Goal: Transaction & Acquisition: Obtain resource

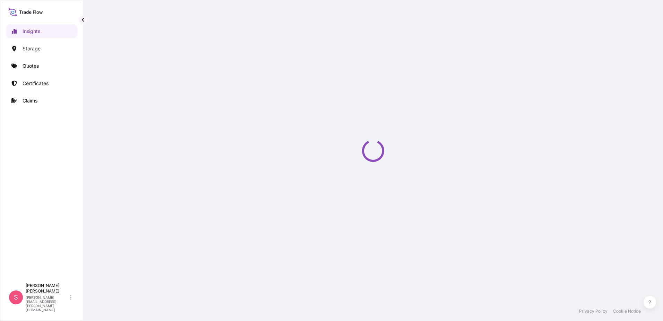
select select "2025"
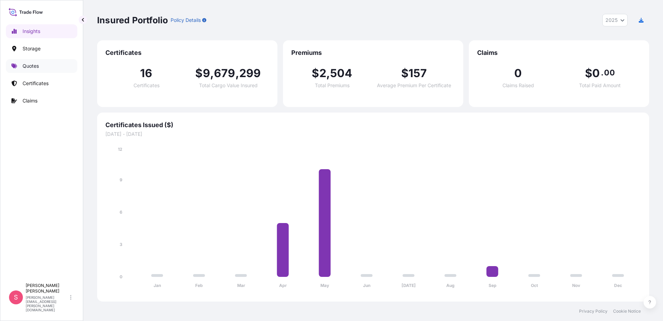
click at [35, 67] on p "Quotes" at bounding box center [31, 65] width 16 height 7
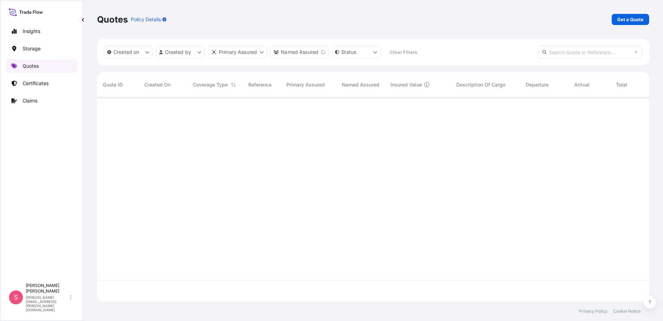
scroll to position [224, 547]
click at [30, 83] on p "Certificates" at bounding box center [36, 83] width 26 height 7
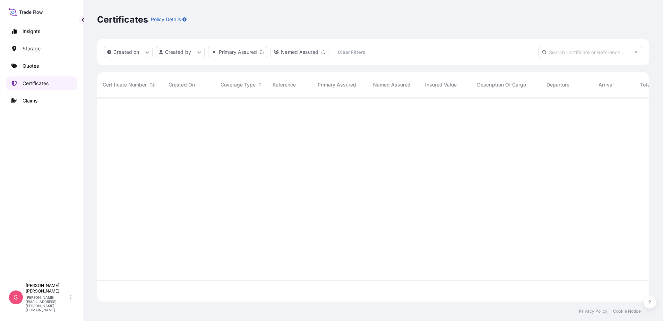
scroll to position [203, 547]
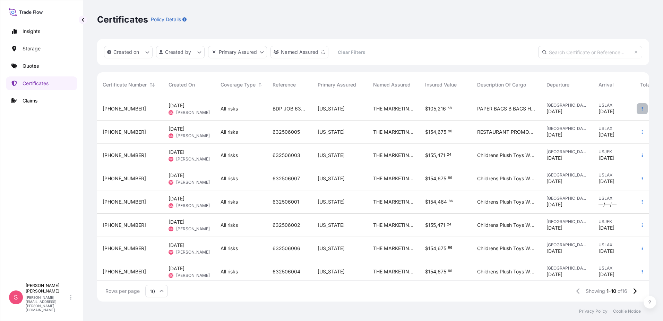
click at [641, 108] on icon "button" at bounding box center [643, 109] width 4 height 4
click at [198, 110] on span "[PERSON_NAME]" at bounding box center [193, 113] width 34 height 6
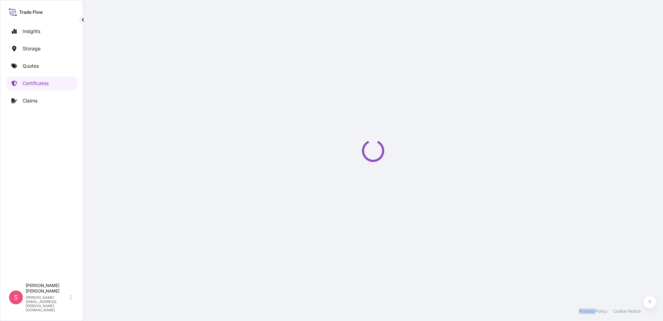
click at [198, 110] on div "Loading" at bounding box center [373, 150] width 552 height 301
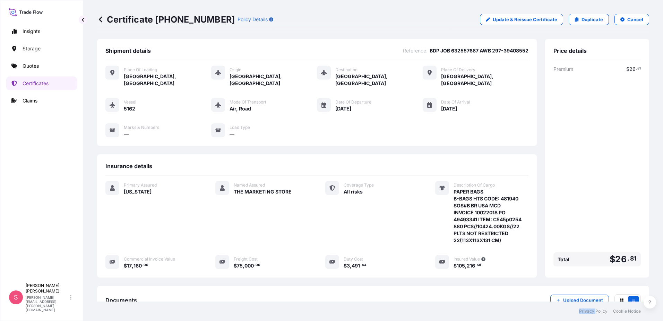
click at [100, 20] on icon at bounding box center [100, 19] width 3 height 6
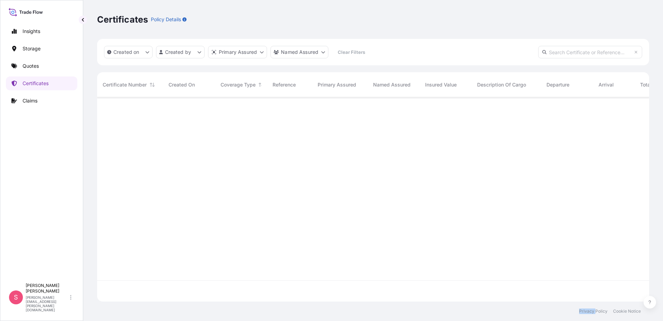
scroll to position [203, 547]
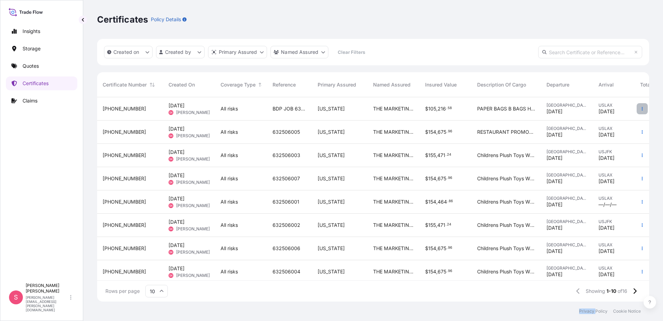
click at [641, 110] on icon "button" at bounding box center [643, 109] width 4 height 4
click at [622, 110] on link "Duplicate quote" at bounding box center [600, 109] width 65 height 11
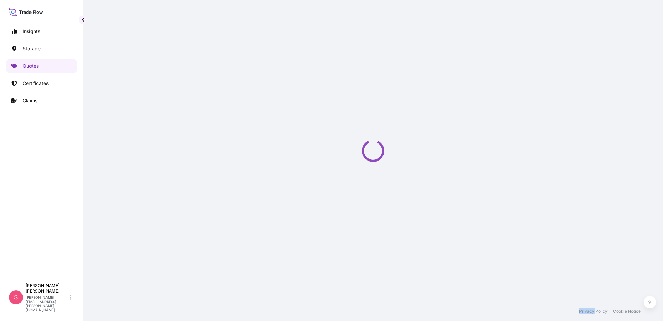
select select "Road / [GEOGRAPHIC_DATA]"
select select "Air"
select select "Road / [GEOGRAPHIC_DATA]"
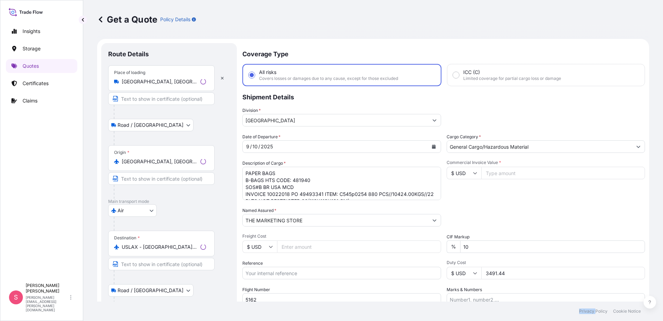
scroll to position [11, 0]
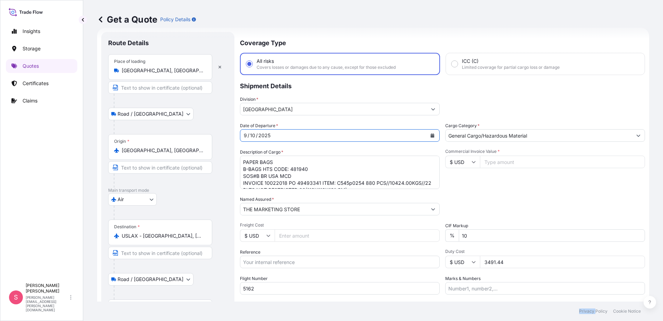
click at [431, 134] on icon "Calendar" at bounding box center [433, 135] width 4 height 4
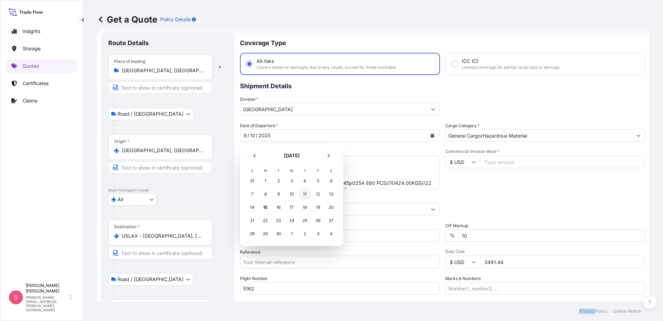
click at [306, 195] on div "11" at bounding box center [305, 194] width 12 height 12
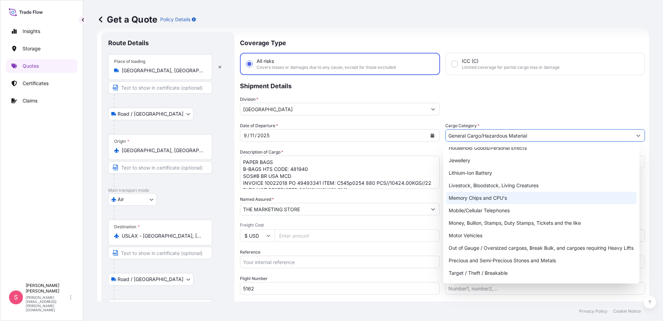
scroll to position [12, 0]
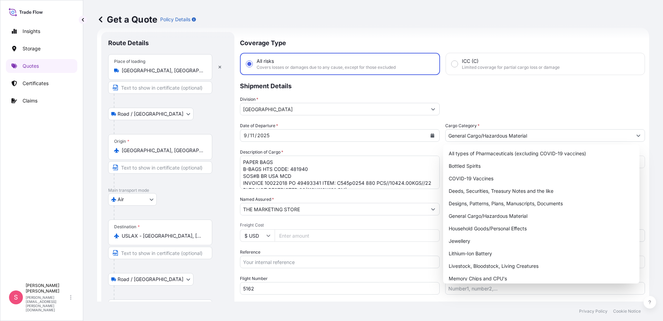
click at [487, 101] on div "Division * [GEOGRAPHIC_DATA]" at bounding box center [442, 105] width 405 height 19
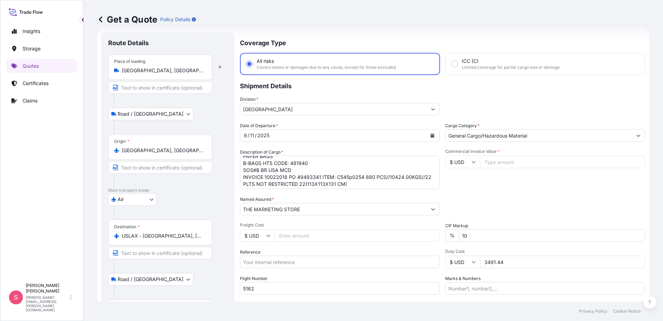
scroll to position [8, 0]
click at [355, 183] on textarea "PAPER BAGS B-BAGS HTS CODE: 481940 SOS#B BR USA MCD INVOICE 10022018 PO 4949334…" at bounding box center [340, 171] width 200 height 33
drag, startPoint x: 355, startPoint y: 183, endPoint x: 230, endPoint y: 154, distance: 127.5
click at [230, 154] on form "Route Details Place of loading [GEOGRAPHIC_DATA], [GEOGRAPHIC_DATA] Road / Inla…" at bounding box center [373, 189] width 552 height 322
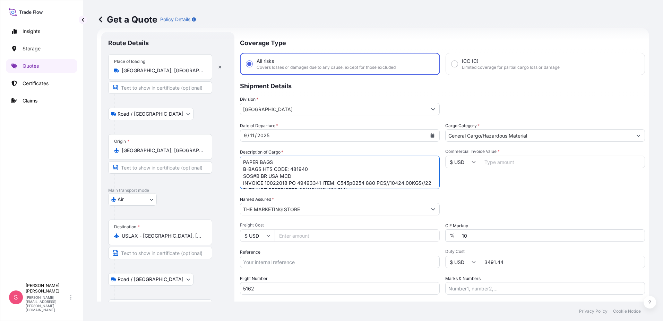
type textarea "c"
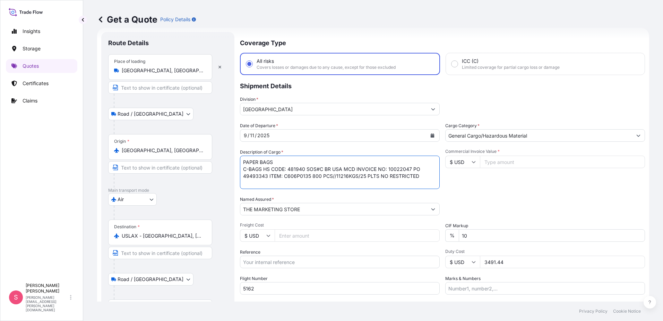
type textarea "PAPER BAGS C-BAGS HS CODE: 481940 SOS#C BR USA MCD INVOICE NO: 10022047 PO 4949…"
click at [303, 236] on input "Freight Cost" at bounding box center [357, 235] width 165 height 12
click at [287, 232] on input "Freight Cost" at bounding box center [357, 235] width 165 height 12
type input "70660.80"
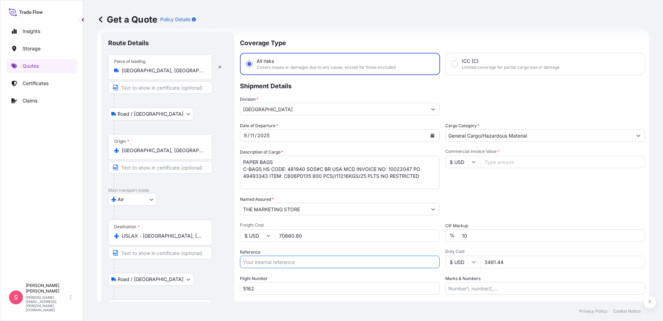
click at [267, 263] on input "Reference" at bounding box center [340, 261] width 200 height 12
type input "632557877"
click at [269, 289] on input "5162" at bounding box center [340, 288] width 200 height 12
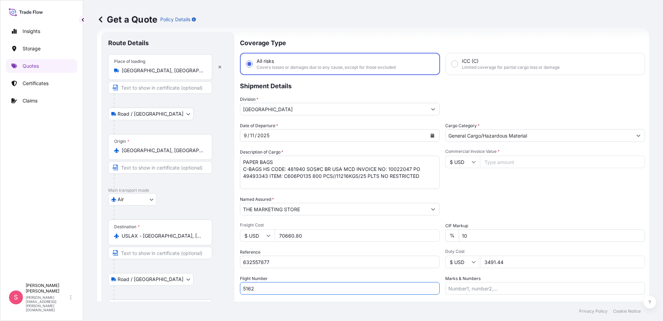
drag, startPoint x: 269, startPoint y: 289, endPoint x: 236, endPoint y: 292, distance: 33.5
click at [236, 292] on form "Route Details Place of loading [GEOGRAPHIC_DATA], [GEOGRAPHIC_DATA] Road / Inla…" at bounding box center [373, 189] width 552 height 322
click at [273, 287] on input "5162" at bounding box center [340, 288] width 200 height 12
drag, startPoint x: 266, startPoint y: 288, endPoint x: 236, endPoint y: 291, distance: 30.4
click at [236, 291] on form "Route Details Place of loading [GEOGRAPHIC_DATA], [GEOGRAPHIC_DATA] Road / Inla…" at bounding box center [373, 189] width 552 height 322
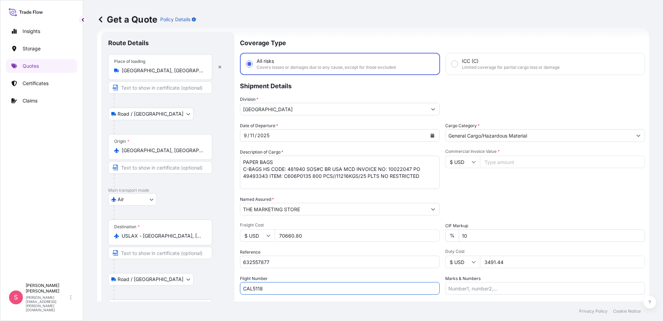
type input "CAL5118"
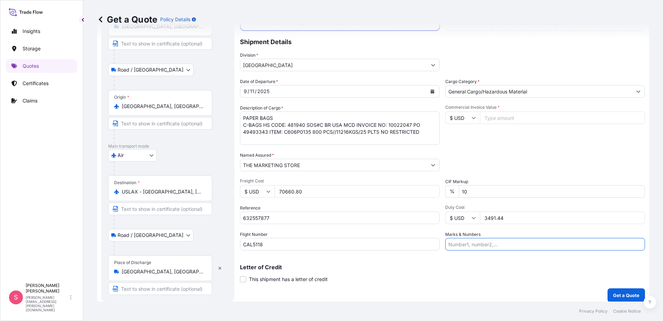
scroll to position [60, 0]
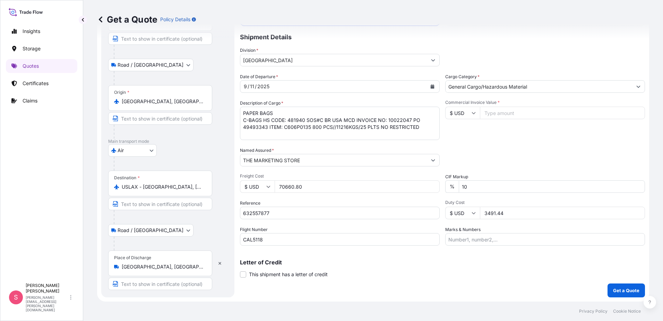
click at [488, 112] on input "Commercial Invoice Value *" at bounding box center [562, 113] width 165 height 12
click at [500, 112] on input "Commercial Invoice Value *" at bounding box center [562, 113] width 165 height 12
type input "18640.00"
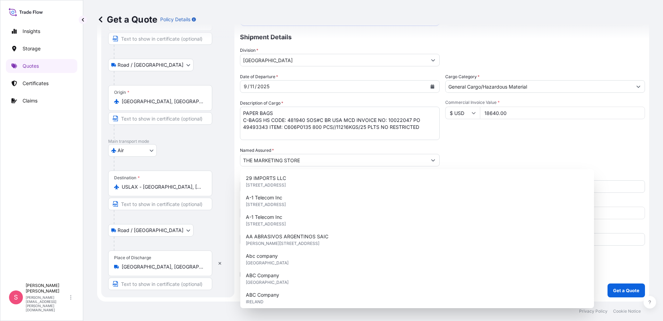
click at [529, 143] on div "Date of Departure * [DATE] Cargo Category * General Cargo/Hazardous Material De…" at bounding box center [442, 159] width 405 height 172
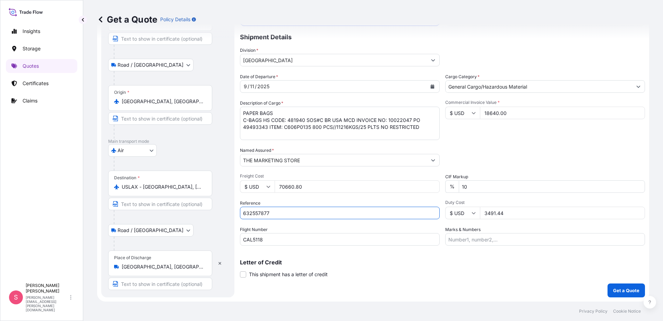
drag, startPoint x: 268, startPoint y: 214, endPoint x: 238, endPoint y: 218, distance: 29.7
click at [238, 218] on form "Route Details Place of loading [GEOGRAPHIC_DATA], [GEOGRAPHIC_DATA] Road / Inla…" at bounding box center [373, 140] width 552 height 322
paste input "68"
type input "632557687"
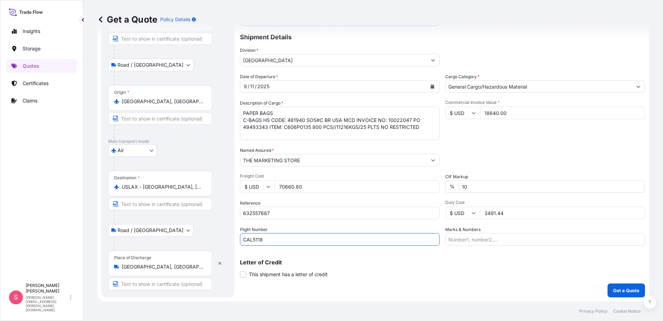
drag, startPoint x: 239, startPoint y: 245, endPoint x: 232, endPoint y: 246, distance: 6.7
click at [232, 246] on form "Route Details Place of loading [GEOGRAPHIC_DATA], [GEOGRAPHIC_DATA] Road / Inla…" at bounding box center [373, 140] width 552 height 322
type input "CAL5162"
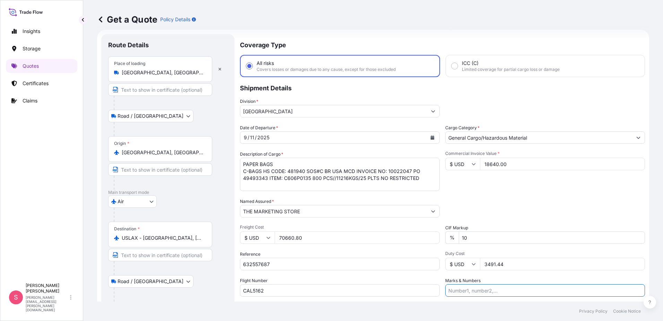
scroll to position [35, 0]
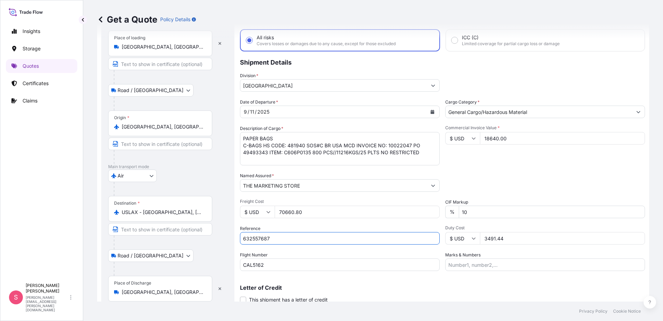
drag, startPoint x: 274, startPoint y: 238, endPoint x: 232, endPoint y: 241, distance: 42.1
click at [232, 241] on form "Route Details Place of loading [GEOGRAPHIC_DATA], [GEOGRAPHIC_DATA] Road / Inla…" at bounding box center [373, 165] width 552 height 322
paste input "895"
type input "632557895"
click at [431, 110] on icon "Calendar" at bounding box center [433, 112] width 4 height 4
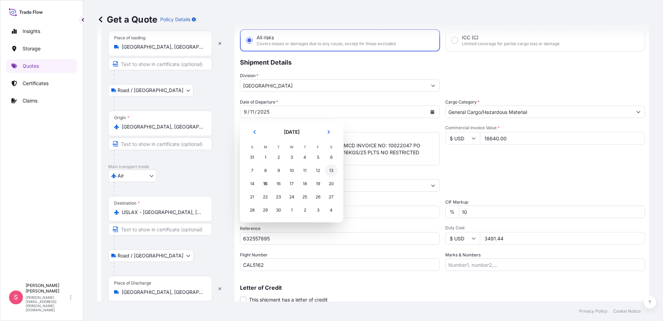
click at [332, 170] on div "13" at bounding box center [331, 170] width 12 height 12
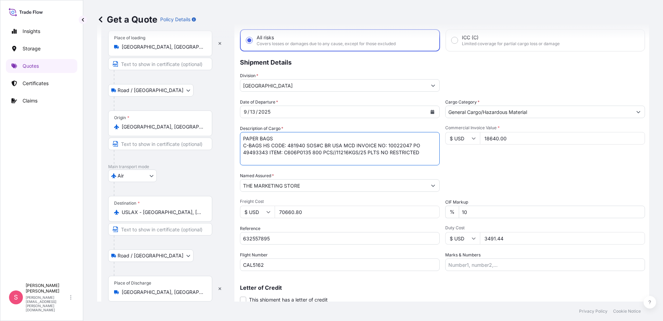
drag, startPoint x: 426, startPoint y: 150, endPoint x: 223, endPoint y: 137, distance: 204.1
click at [223, 137] on form "Route Details Place of loading [GEOGRAPHIC_DATA], [GEOGRAPHIC_DATA] Road / Inla…" at bounding box center [373, 165] width 552 height 322
type textarea "A"
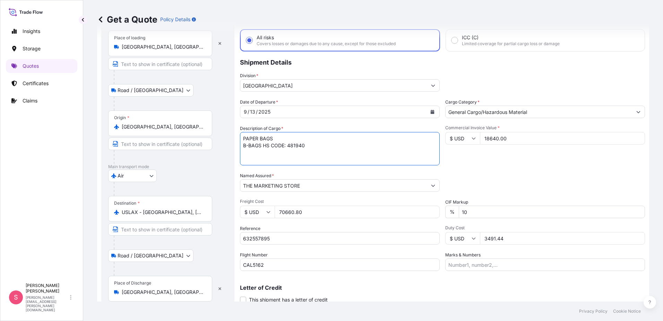
click at [325, 146] on textarea "PAPER BAGS B-BAGS HTS CODE: 481940 SOS#B BR USA MCD INVOICE 10022018 PO 4949334…" at bounding box center [340, 148] width 200 height 33
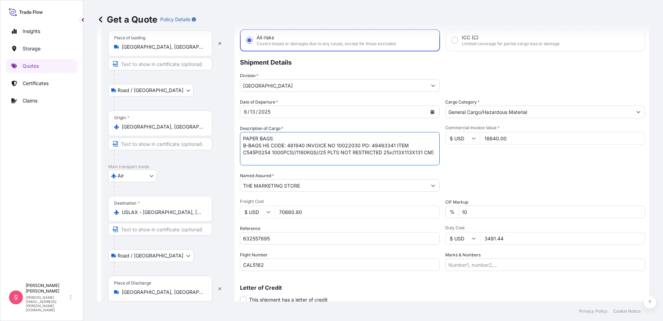
type textarea "PAPER BAGS B-BAGS HS CODE: 481940 INVOICE NO 10022030 PO: 49493341 ITEM C545P02…"
click at [355, 207] on input "70660.80" at bounding box center [357, 211] width 165 height 12
drag, startPoint x: 302, startPoint y: 213, endPoint x: 239, endPoint y: 218, distance: 62.3
click at [239, 218] on form "Route Details Place of loading [GEOGRAPHIC_DATA], [GEOGRAPHIC_DATA] Road / Inla…" at bounding box center [373, 165] width 552 height 322
type input "76526.00"
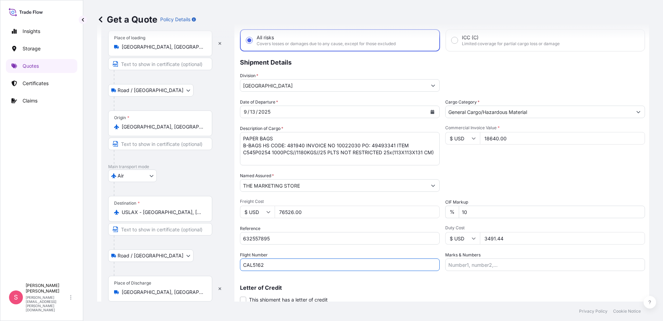
click at [273, 264] on input "CAL5162" at bounding box center [340, 264] width 200 height 12
drag, startPoint x: 272, startPoint y: 263, endPoint x: 231, endPoint y: 272, distance: 42.1
click at [231, 272] on form "Route Details Place of loading [GEOGRAPHIC_DATA], [GEOGRAPHIC_DATA] Road / Inla…" at bounding box center [373, 165] width 552 height 322
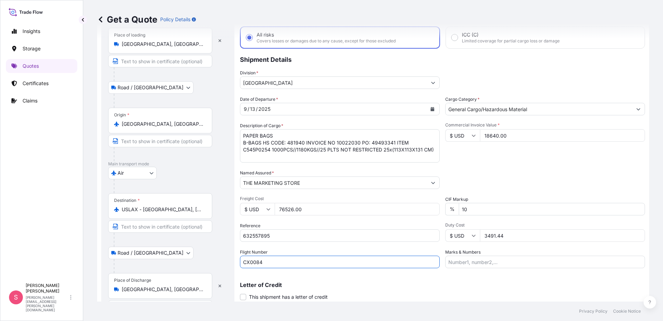
scroll to position [0, 0]
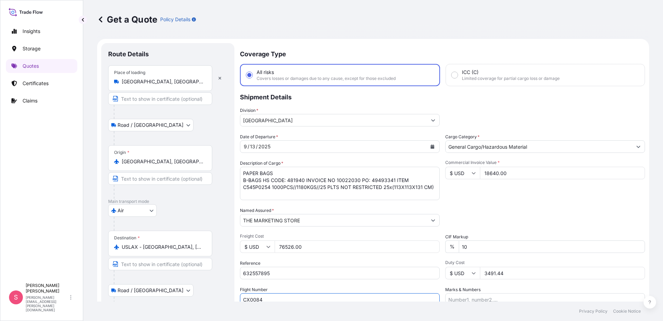
type input "CX0084"
drag, startPoint x: 510, startPoint y: 170, endPoint x: 425, endPoint y: 183, distance: 86.0
click at [425, 183] on div "Date of Departure * [DATE] Cargo Category * General Cargo/Hazardous Material De…" at bounding box center [442, 219] width 405 height 172
type input "19500.00"
drag, startPoint x: 509, startPoint y: 273, endPoint x: 422, endPoint y: 288, distance: 89.1
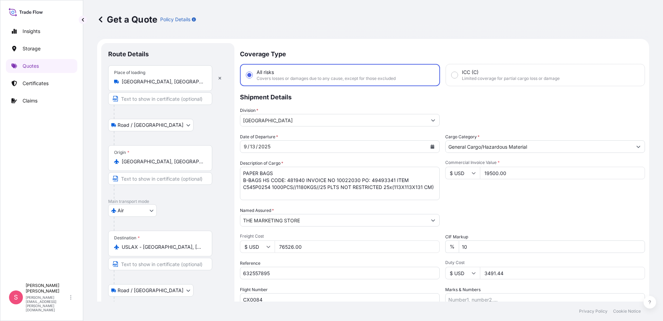
click at [422, 288] on div "Date of Departure * [DATE] Cargo Category * General Cargo/Hazardous Material De…" at bounding box center [442, 219] width 405 height 172
type input "3967.55"
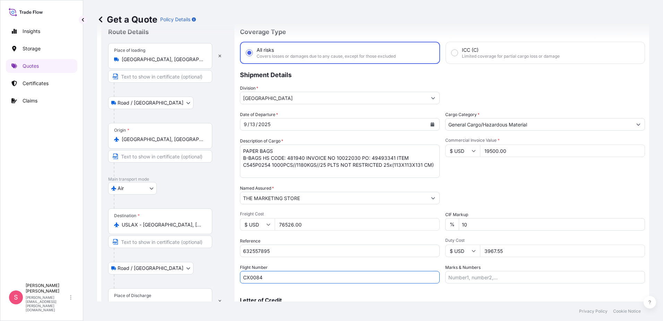
scroll to position [60, 0]
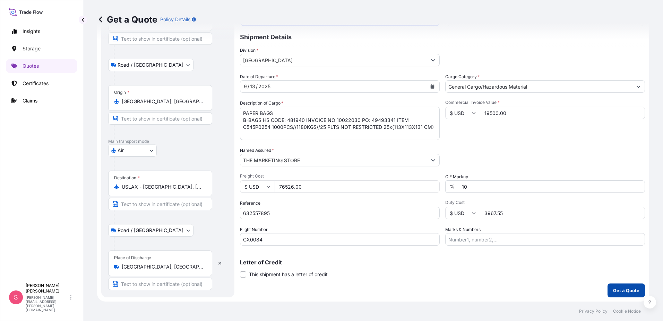
click at [619, 285] on button "Get a Quote" at bounding box center [626, 290] width 37 height 14
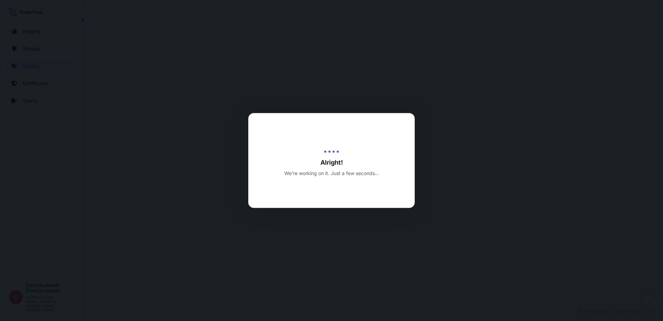
select select "Road / [GEOGRAPHIC_DATA]"
select select "Air"
select select "Road / [GEOGRAPHIC_DATA]"
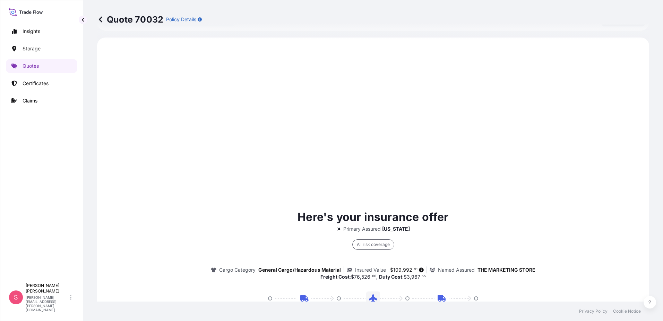
scroll to position [333, 0]
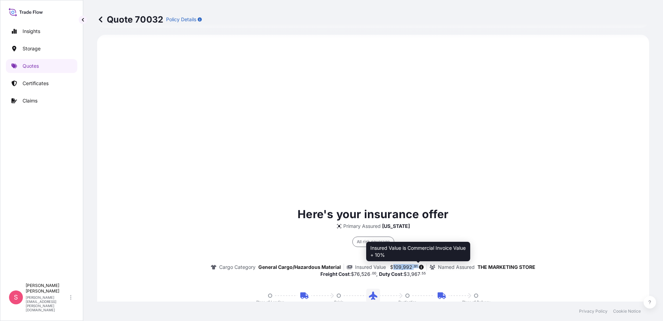
drag, startPoint x: 391, startPoint y: 268, endPoint x: 418, endPoint y: 267, distance: 26.4
click at [418, 267] on span "$ 109 , 992 . 91" at bounding box center [406, 266] width 35 height 5
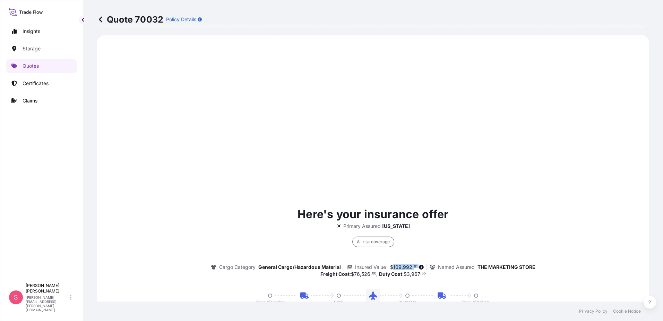
copy div "109 , 992 . 91"
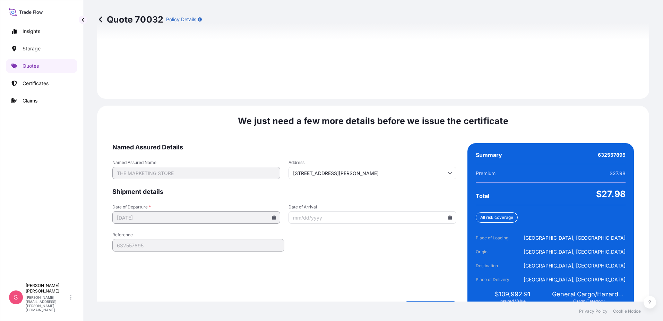
scroll to position [1029, 0]
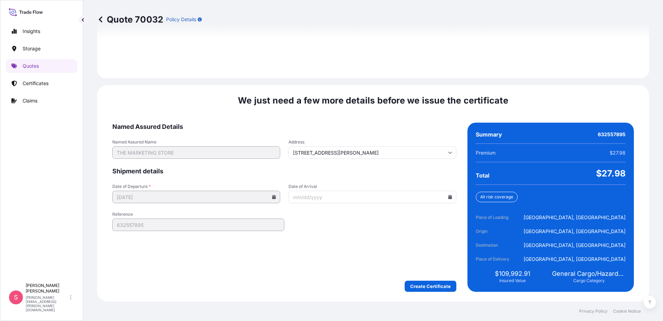
click at [449, 198] on icon at bounding box center [451, 197] width 4 height 4
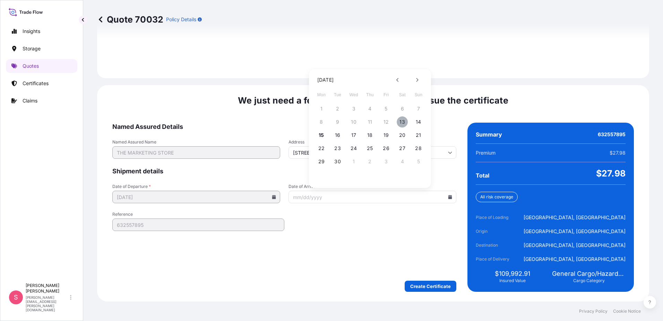
click at [401, 124] on button "13" at bounding box center [402, 121] width 11 height 11
type input "[DATE]"
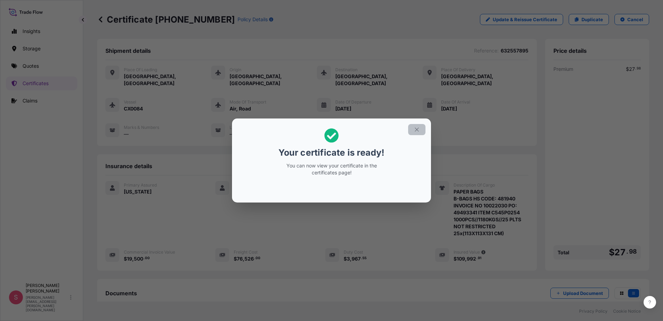
click at [415, 128] on icon "button" at bounding box center [417, 129] width 6 height 6
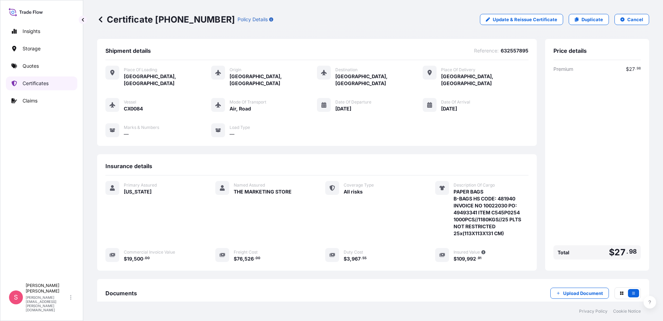
click at [31, 82] on p "Certificates" at bounding box center [36, 83] width 26 height 7
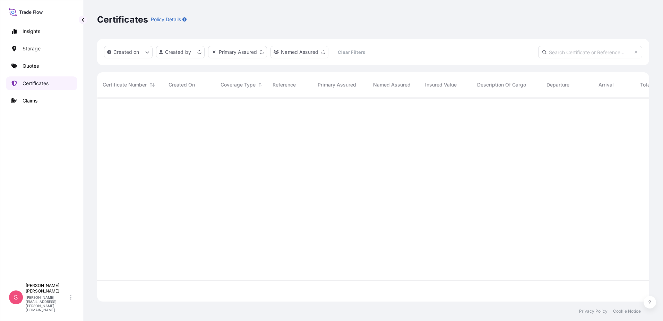
scroll to position [203, 547]
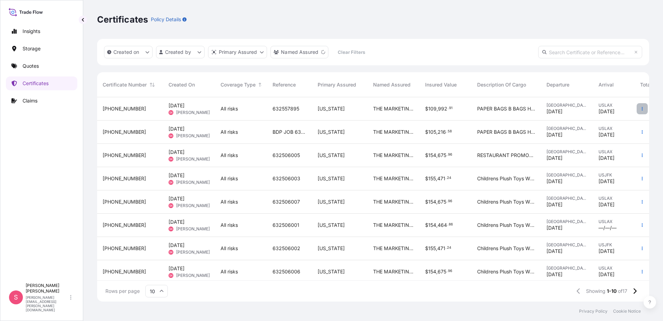
click at [637, 108] on button "button" at bounding box center [642, 108] width 11 height 11
click at [610, 124] on p "Download certificate" at bounding box center [604, 122] width 47 height 7
click at [641, 110] on icon "button" at bounding box center [643, 109] width 4 height 4
click at [615, 115] on link "Duplicate quote" at bounding box center [600, 109] width 65 height 11
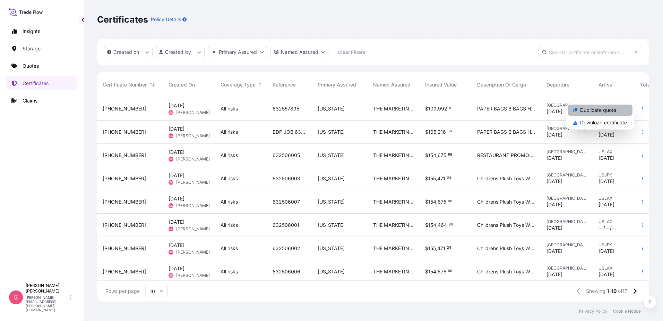
select select "Road / [GEOGRAPHIC_DATA]"
select select "Air"
select select "Road / [GEOGRAPHIC_DATA]"
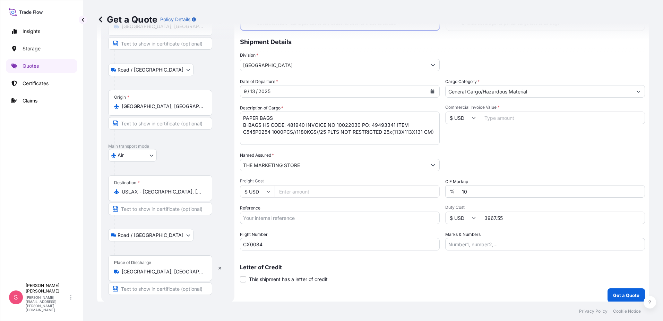
scroll to position [60, 0]
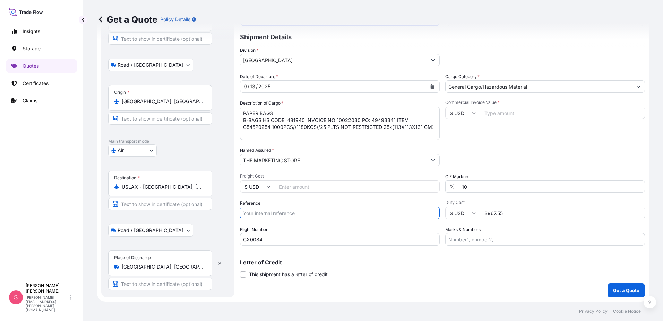
click at [282, 211] on input "Reference" at bounding box center [340, 212] width 200 height 12
paste input "632558027"
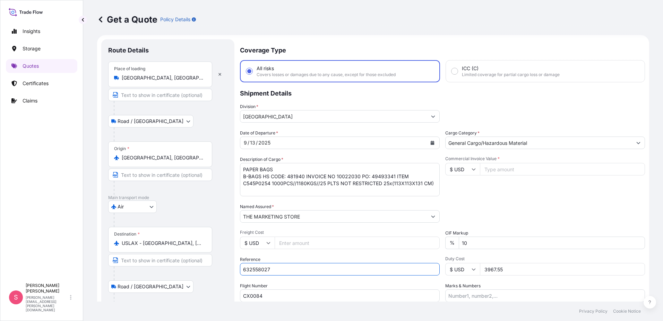
scroll to position [0, 0]
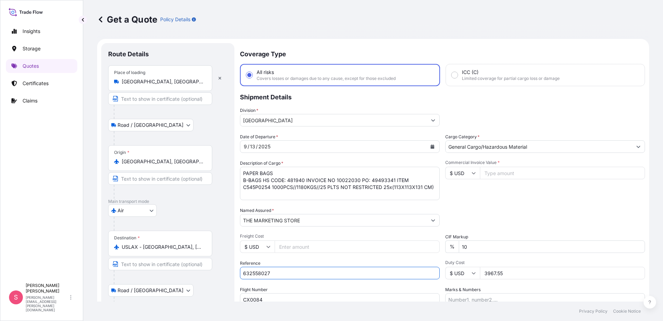
type input "632558027"
click at [431, 188] on textarea "PAPER BAGS B-BAGS HS CODE: 481940 INVOICE NO 10022030 PO: 49493341 ITEM C545P02…" at bounding box center [340, 183] width 200 height 33
drag, startPoint x: 409, startPoint y: 185, endPoint x: 237, endPoint y: 162, distance: 173.9
click at [237, 162] on form "Route Details Place of loading [GEOGRAPHIC_DATA], [GEOGRAPHIC_DATA] Road / Inla…" at bounding box center [373, 200] width 552 height 322
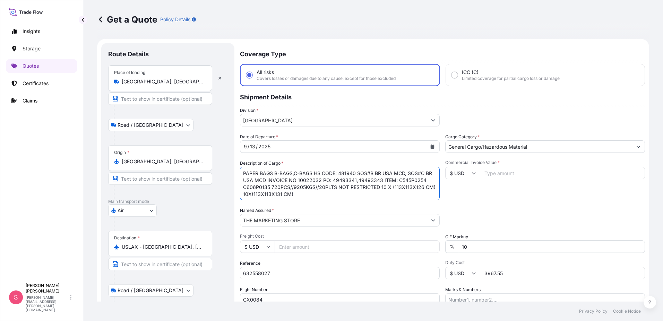
type textarea "PAPER BAGS B-BAGS,C-BAGS HS CODE: 481940 SOS#B BR USA MCD, SOS#C BR USA MCD INV…"
click at [289, 244] on input "Freight Cost" at bounding box center [357, 246] width 165 height 12
click at [290, 245] on input "Freight Cost" at bounding box center [357, 246] width 165 height 12
type input "59912.00"
click at [492, 172] on input "Commercial Invoice Value *" at bounding box center [562, 173] width 165 height 12
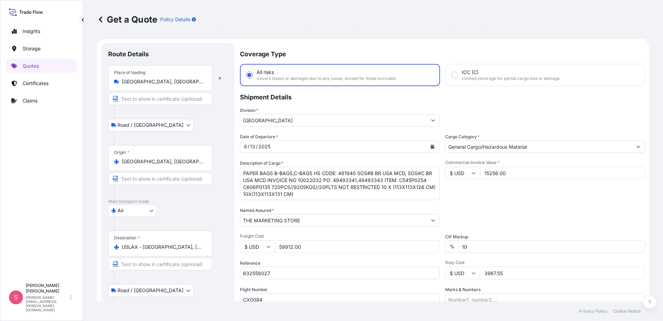
type input "15256.00"
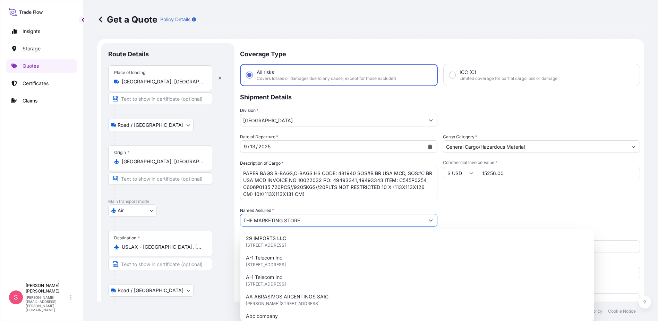
click at [537, 196] on div "Commercial Invoice Value * $ USD 15256.00" at bounding box center [541, 180] width 197 height 40
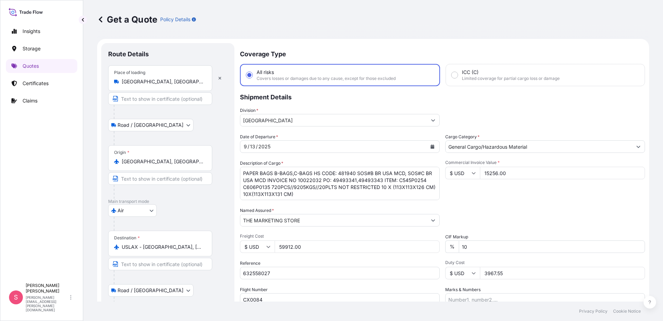
scroll to position [35, 0]
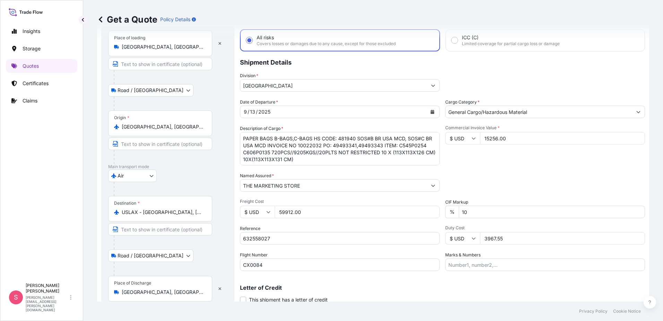
drag, startPoint x: 509, startPoint y: 239, endPoint x: 423, endPoint y: 253, distance: 87.2
click at [423, 253] on div "Date of Departure * [DATE] Cargo Category * General Cargo/Hazardous Material De…" at bounding box center [442, 185] width 405 height 172
type input "3104.05"
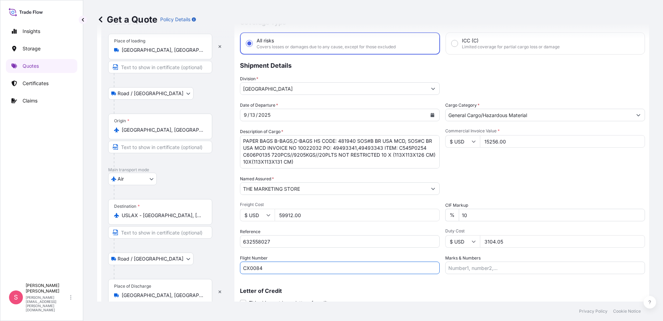
scroll to position [60, 0]
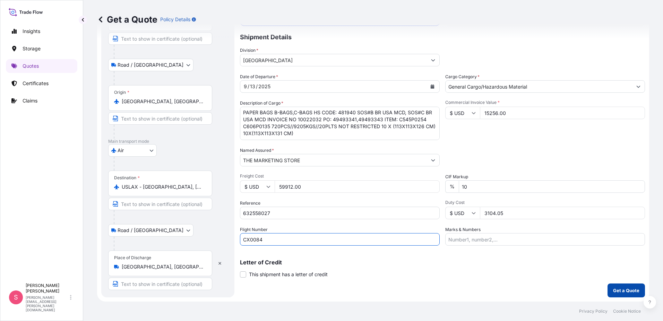
click at [619, 288] on p "Get a Quote" at bounding box center [626, 290] width 26 height 7
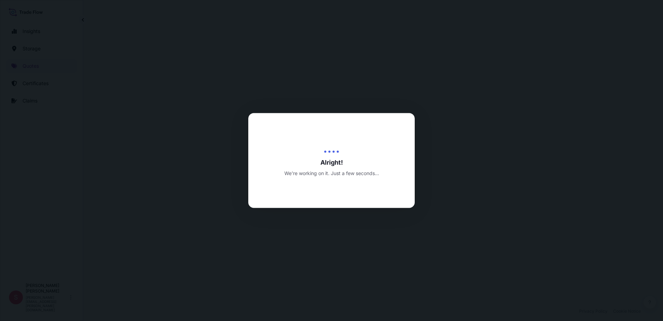
select select "Road / [GEOGRAPHIC_DATA]"
select select "Air"
select select "Road / [GEOGRAPHIC_DATA]"
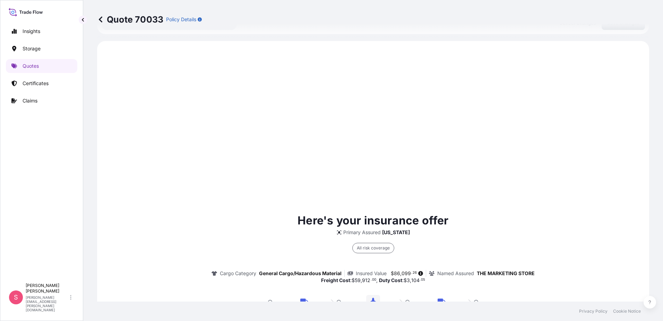
scroll to position [333, 0]
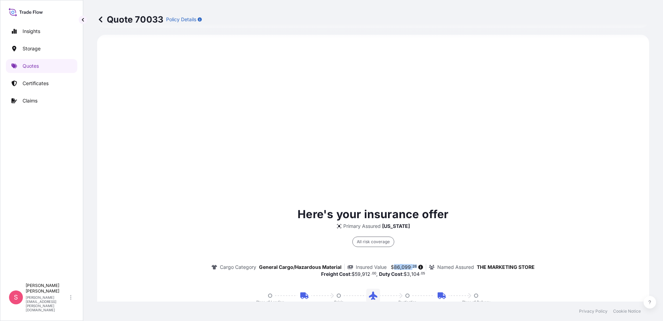
drag, startPoint x: 391, startPoint y: 266, endPoint x: 414, endPoint y: 269, distance: 23.0
click at [414, 269] on span "$ 86 , 099 . 26" at bounding box center [404, 266] width 26 height 5
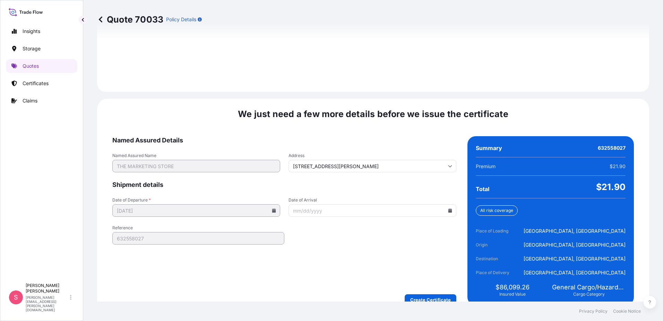
scroll to position [1029, 0]
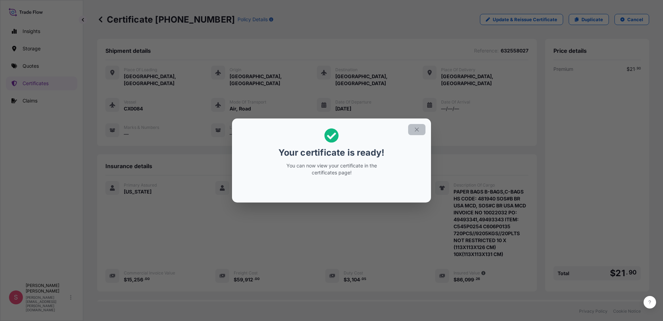
click at [418, 129] on icon "button" at bounding box center [417, 129] width 6 height 6
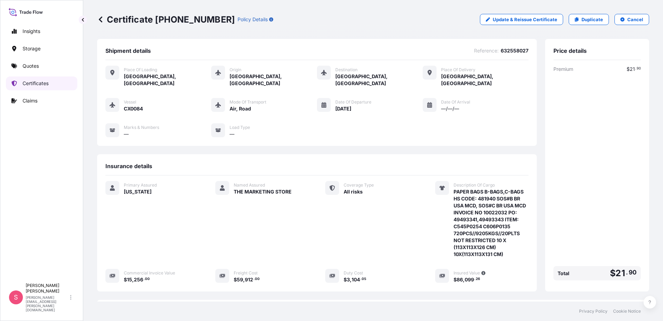
click at [37, 84] on p "Certificates" at bounding box center [36, 83] width 26 height 7
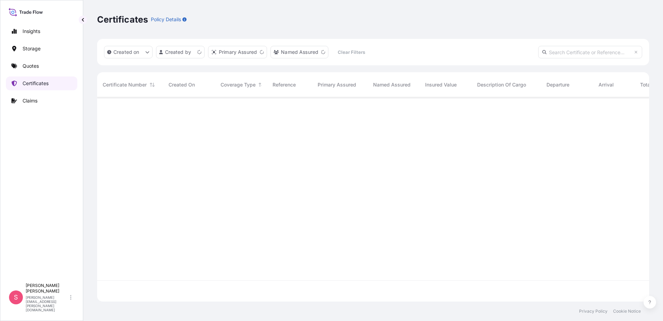
scroll to position [203, 547]
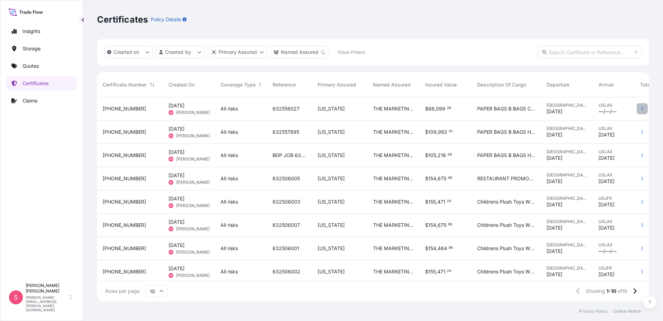
click at [641, 107] on icon "button" at bounding box center [643, 109] width 4 height 4
click at [608, 121] on p "Download certificate" at bounding box center [604, 122] width 47 height 7
click at [608, 110] on p "Duplicate quote" at bounding box center [599, 110] width 36 height 7
select select "Road / [GEOGRAPHIC_DATA]"
select select "Air"
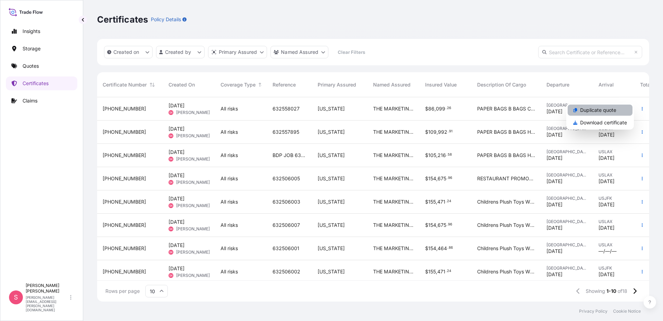
select select "Road / [GEOGRAPHIC_DATA]"
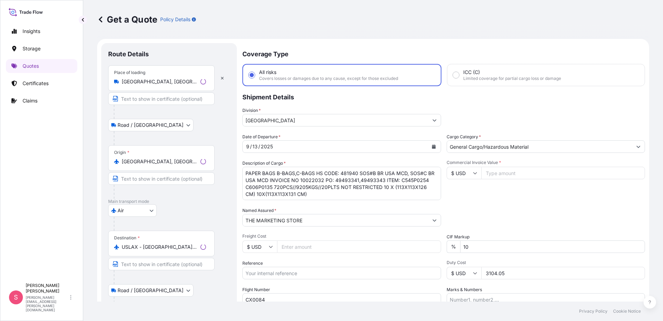
scroll to position [11, 0]
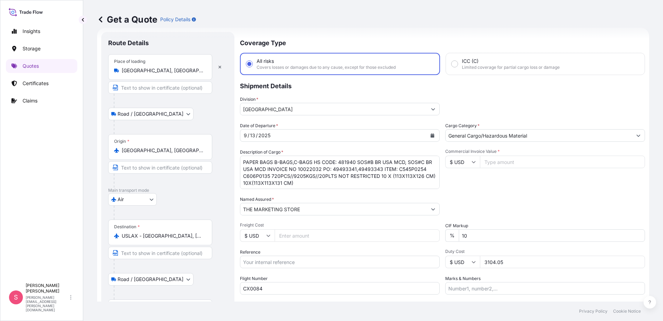
click at [431, 137] on icon "Calendar" at bounding box center [433, 135] width 4 height 4
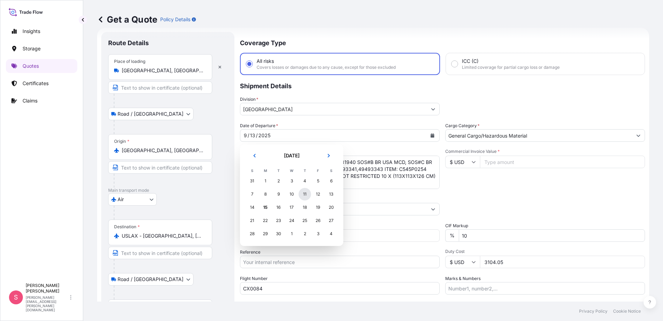
click at [301, 195] on div "11" at bounding box center [305, 194] width 12 height 12
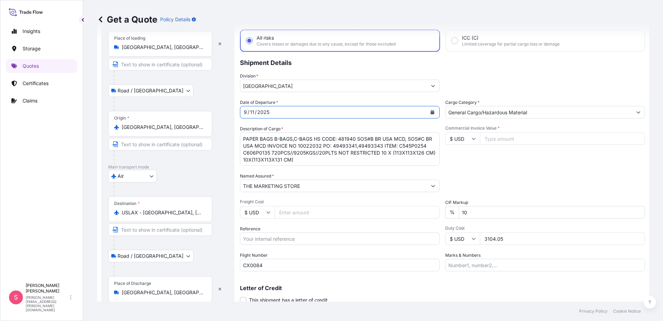
scroll to position [46, 0]
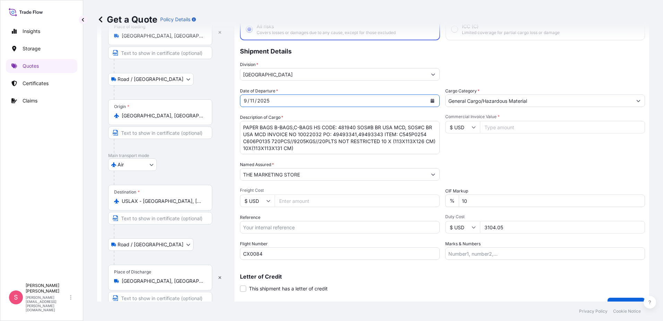
click at [299, 229] on input "Reference" at bounding box center [340, 227] width 200 height 12
paste input "632557666"
type input "632557666"
click at [286, 195] on input "Freight Cost" at bounding box center [357, 200] width 165 height 12
type input "61467.20"
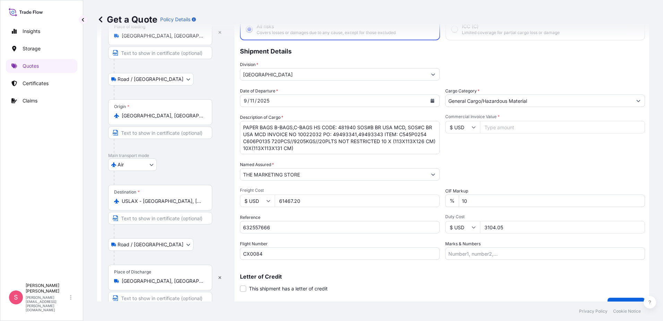
click at [492, 125] on input "Commercial Invoice Value *" at bounding box center [562, 127] width 165 height 12
drag, startPoint x: 509, startPoint y: 227, endPoint x: 409, endPoint y: 246, distance: 101.4
click at [409, 247] on div "Date of Departure * [DATE] Cargo Category * General Cargo/Hazardous Material De…" at bounding box center [442, 173] width 405 height 172
type input "3174.04"
click at [419, 276] on p "Letter of Credit" at bounding box center [442, 276] width 405 height 6
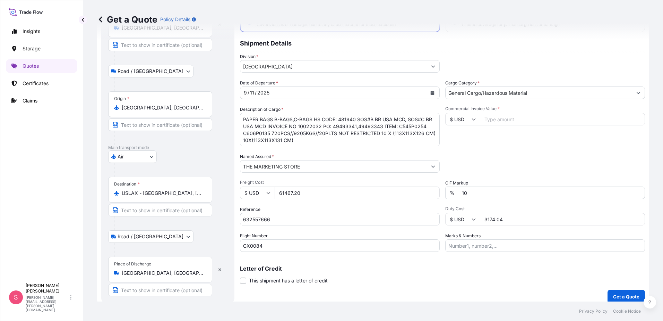
scroll to position [60, 0]
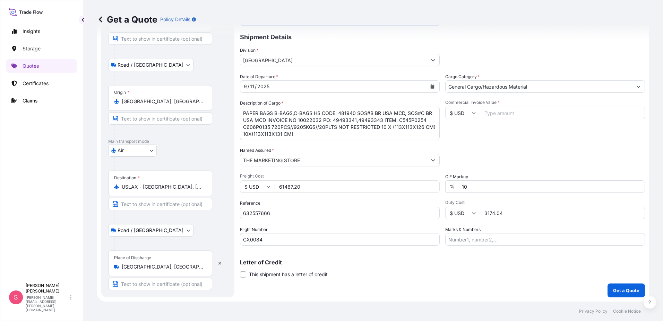
click at [506, 111] on input "Commercial Invoice Value *" at bounding box center [562, 113] width 165 height 12
type input "15600.00"
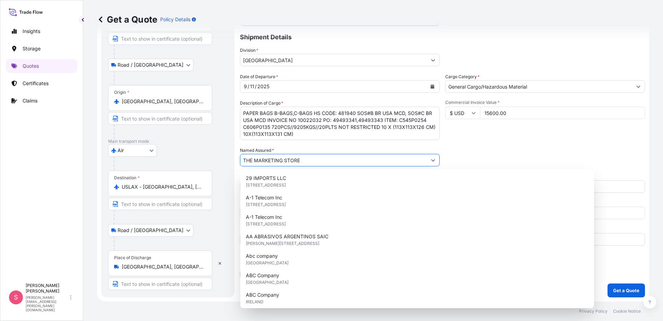
click at [564, 167] on div "Date of Departure * [DATE] Cargo Category * General Cargo/Hazardous Material De…" at bounding box center [442, 159] width 405 height 172
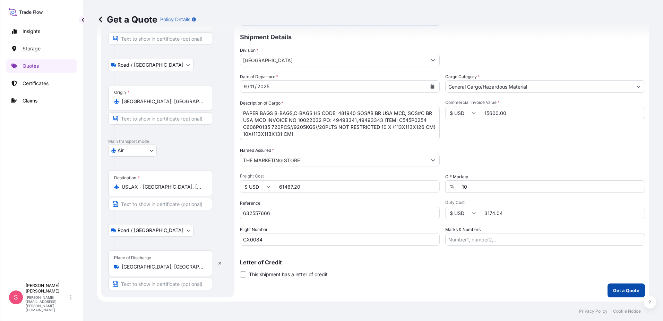
click at [619, 289] on p "Get a Quote" at bounding box center [626, 290] width 26 height 7
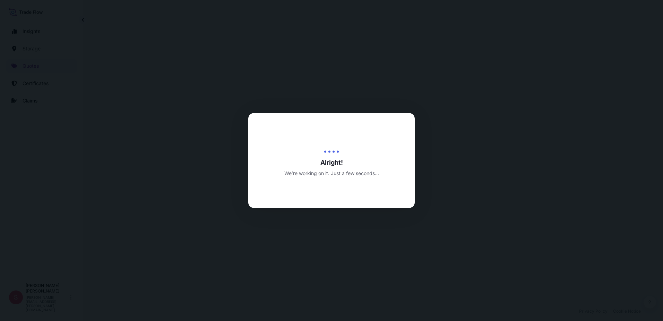
select select "Road / [GEOGRAPHIC_DATA]"
select select "Air"
select select "Road / [GEOGRAPHIC_DATA]"
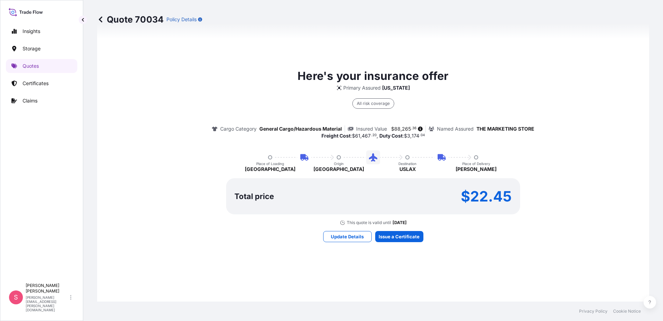
scroll to position [472, 0]
click at [342, 236] on p "Update Details" at bounding box center [347, 235] width 33 height 7
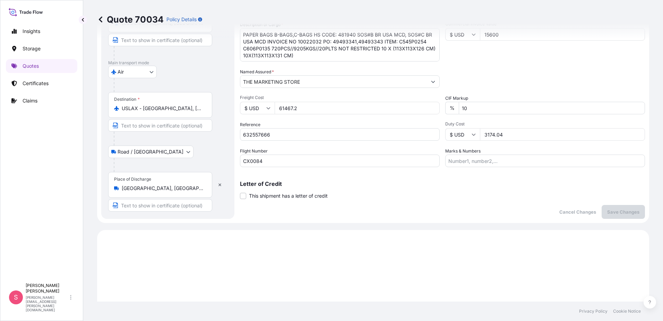
scroll to position [139, 0]
drag, startPoint x: 463, startPoint y: 200, endPoint x: 411, endPoint y: 193, distance: 52.2
click at [463, 200] on div "Coverage Type All risks Covers losses or damages due to any cause, except for t…" at bounding box center [442, 61] width 405 height 314
click at [336, 160] on input "CX0084" at bounding box center [340, 160] width 200 height 12
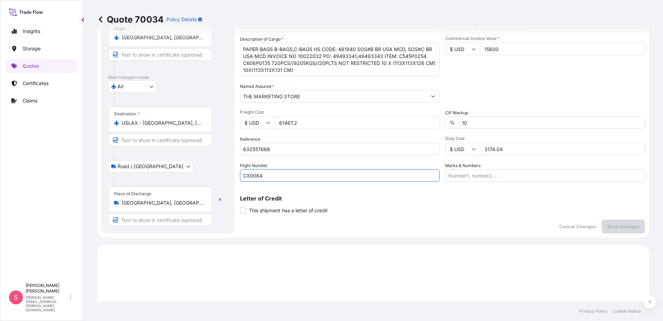
scroll to position [173, 0]
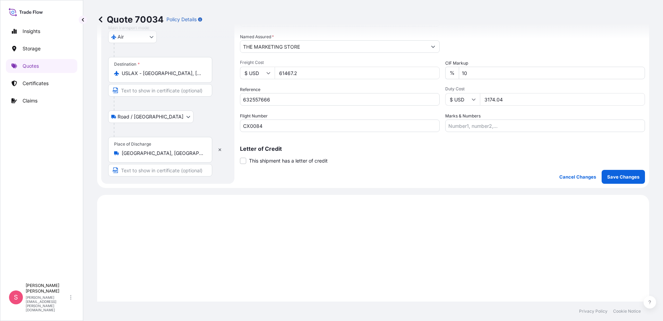
drag, startPoint x: 456, startPoint y: 181, endPoint x: 411, endPoint y: 183, distance: 44.4
click at [455, 181] on div "Coverage Type All risks Covers losses or damages due to any cause, except for t…" at bounding box center [442, 27] width 405 height 314
click at [617, 176] on p "Save Changes" at bounding box center [624, 176] width 32 height 7
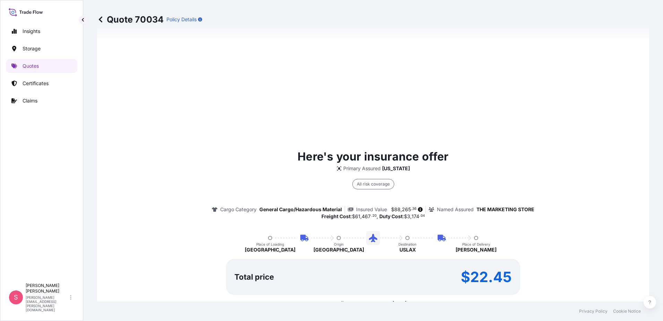
scroll to position [403, 0]
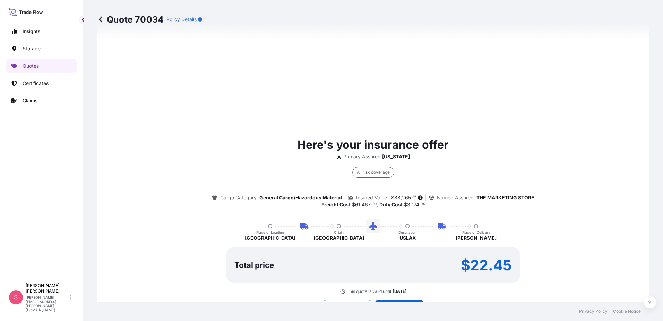
select select "Road / [GEOGRAPHIC_DATA]"
select select "Air"
select select "Road / [GEOGRAPHIC_DATA]"
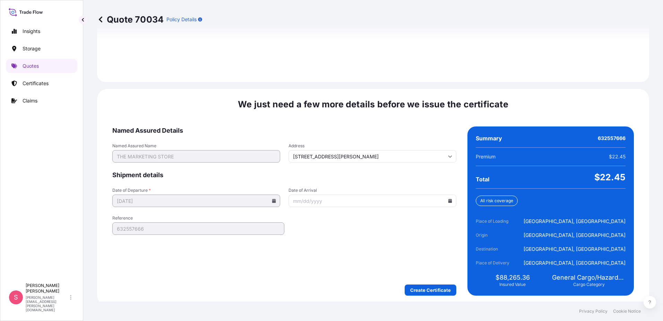
scroll to position [1029, 0]
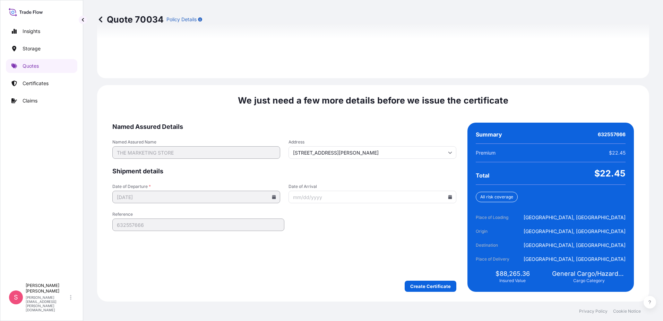
click at [449, 195] on icon at bounding box center [451, 197] width 4 height 4
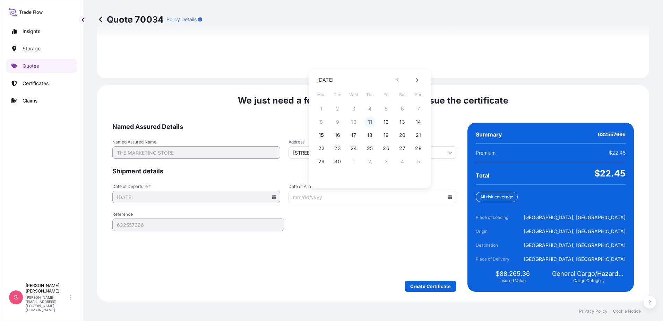
click at [372, 121] on button "11" at bounding box center [370, 121] width 11 height 11
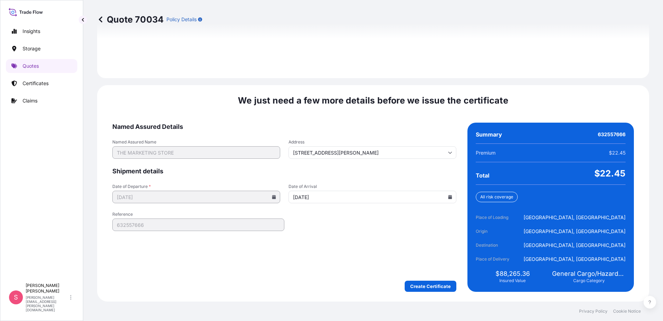
type input "[DATE]"
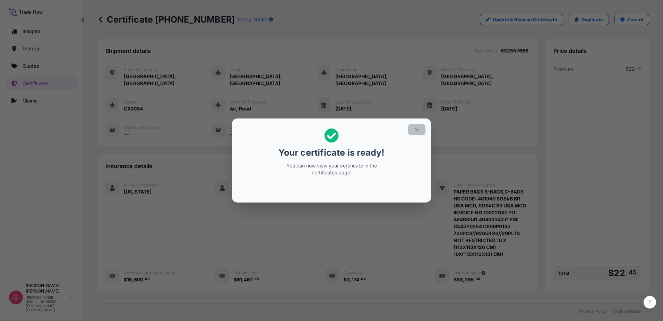
click at [418, 131] on icon "button" at bounding box center [417, 129] width 6 height 6
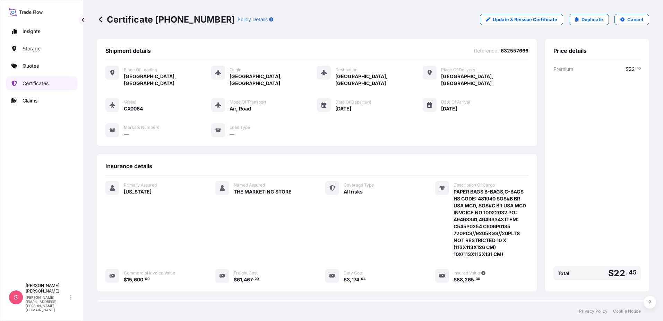
click at [42, 84] on p "Certificates" at bounding box center [36, 83] width 26 height 7
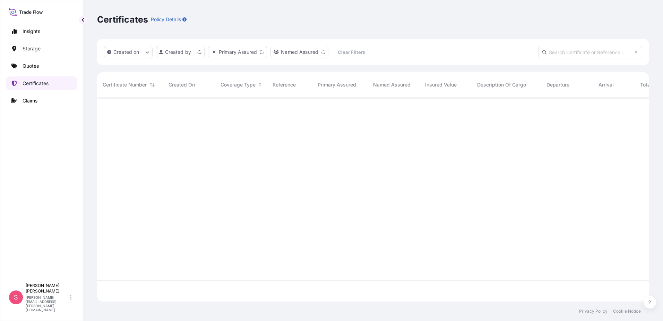
scroll to position [203, 547]
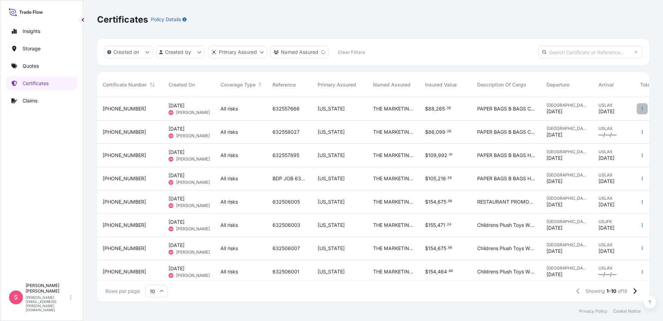
click at [641, 108] on icon "button" at bounding box center [643, 109] width 4 height 4
click at [612, 121] on p "Download certificate" at bounding box center [604, 122] width 47 height 7
click at [638, 135] on button "button" at bounding box center [642, 131] width 11 height 11
click at [637, 135] on button "button" at bounding box center [642, 131] width 11 height 11
click at [184, 130] on span "[DATE]" at bounding box center [177, 128] width 16 height 7
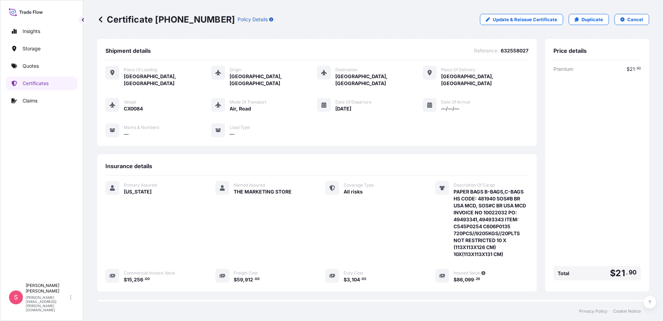
click at [451, 105] on span "—/—/—" at bounding box center [450, 108] width 18 height 7
drag, startPoint x: 451, startPoint y: 99, endPoint x: 427, endPoint y: 99, distance: 24.3
click at [427, 102] on icon at bounding box center [429, 105] width 5 height 6
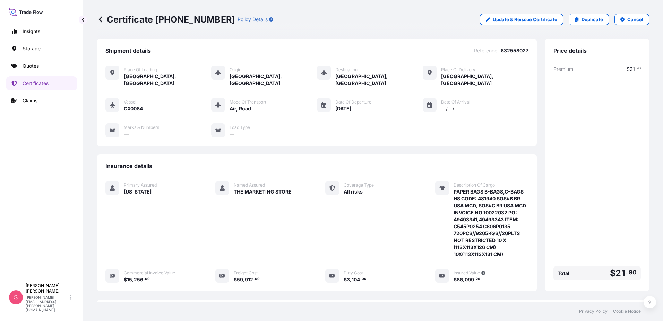
click at [427, 102] on icon at bounding box center [429, 105] width 5 height 6
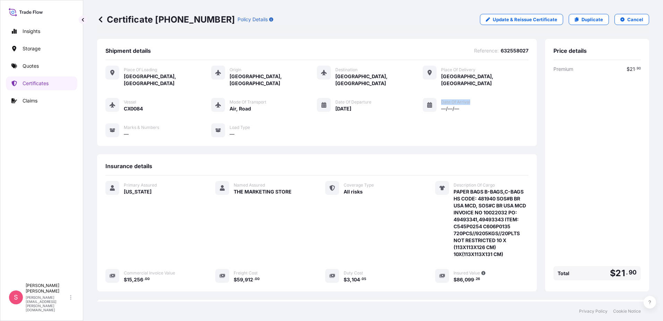
click at [427, 102] on icon at bounding box center [429, 105] width 5 height 6
drag, startPoint x: 427, startPoint y: 99, endPoint x: 439, endPoint y: 101, distance: 11.6
click at [441, 105] on span "—/—/—" at bounding box center [450, 108] width 18 height 7
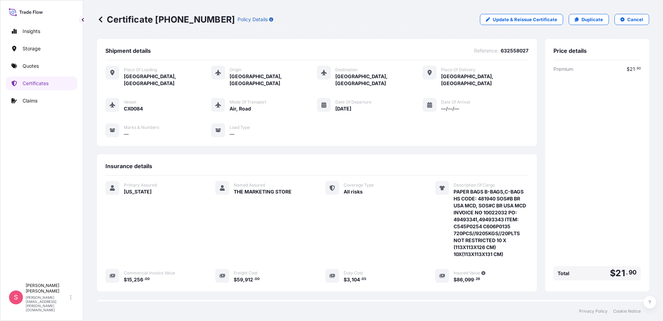
click at [441, 105] on span "—/—/—" at bounding box center [450, 108] width 18 height 7
click at [537, 21] on p "Update & Reissue Certificate" at bounding box center [525, 19] width 65 height 7
select select "Road / [GEOGRAPHIC_DATA]"
select select "Air"
select select "Road / [GEOGRAPHIC_DATA]"
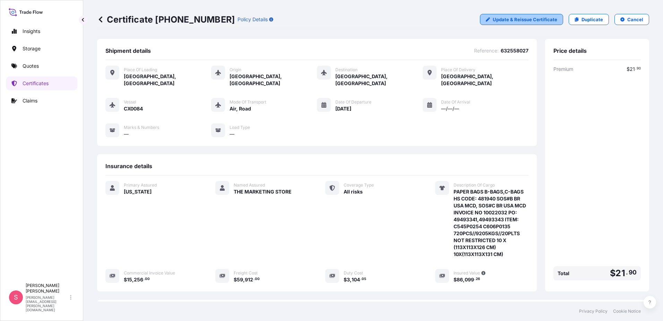
select select "31627"
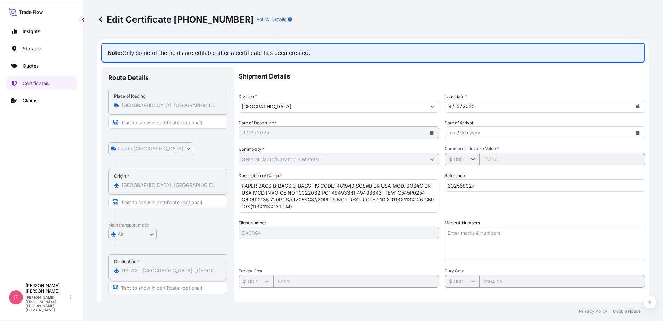
click at [636, 132] on icon "Calendar" at bounding box center [638, 132] width 4 height 4
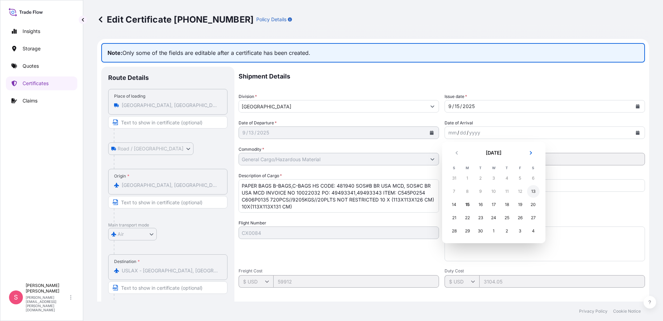
click at [534, 192] on div "13" at bounding box center [533, 191] width 12 height 12
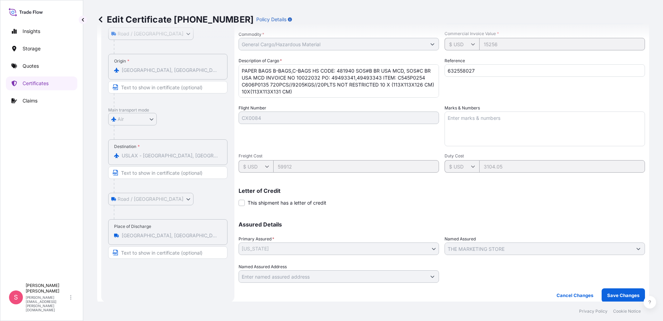
scroll to position [120, 0]
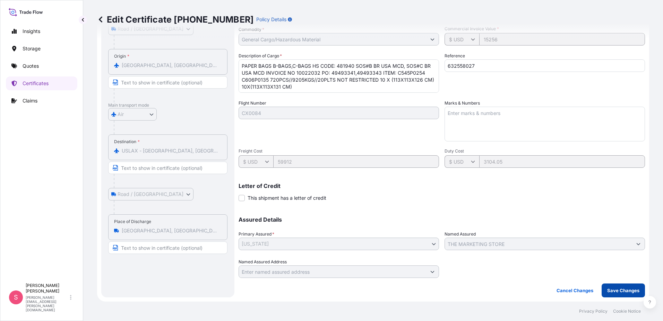
click at [612, 289] on p "Save Changes" at bounding box center [624, 290] width 32 height 7
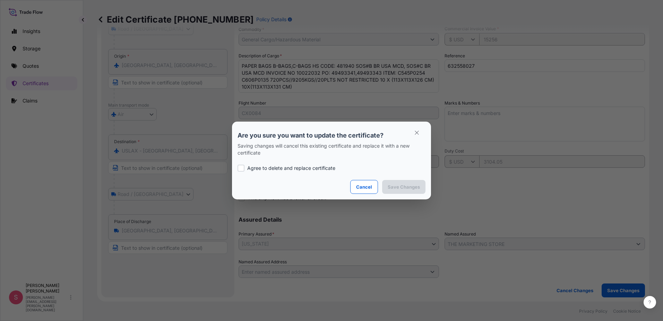
click at [241, 168] on div at bounding box center [241, 167] width 7 height 7
checkbox input "true"
click at [407, 183] on p "Save Changes" at bounding box center [404, 186] width 32 height 7
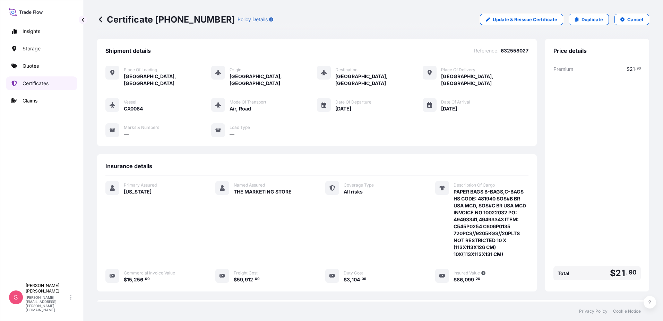
click at [37, 85] on p "Certificates" at bounding box center [36, 83] width 26 height 7
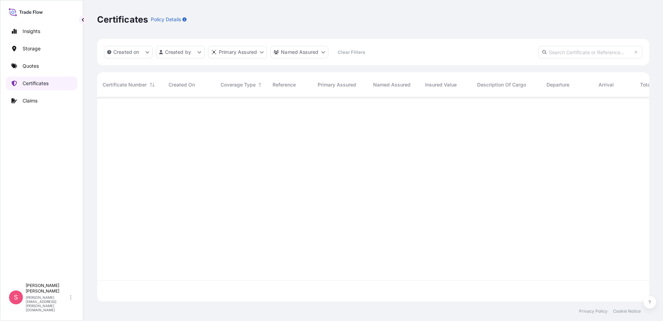
scroll to position [203, 547]
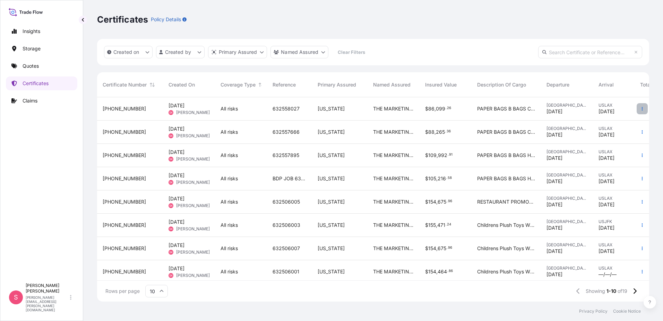
click at [641, 108] on icon "button" at bounding box center [643, 109] width 4 height 4
click at [610, 112] on p "Duplicate quote" at bounding box center [599, 110] width 36 height 7
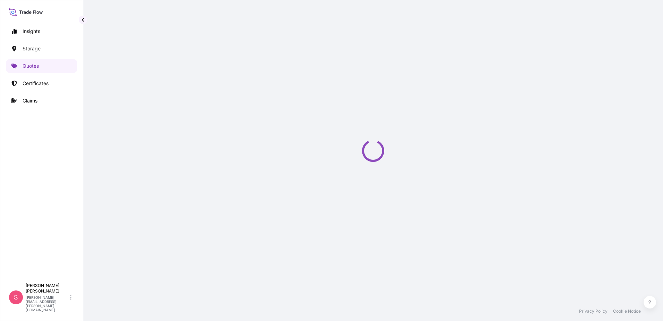
select select "Road / [GEOGRAPHIC_DATA]"
select select "Air"
select select "Road / [GEOGRAPHIC_DATA]"
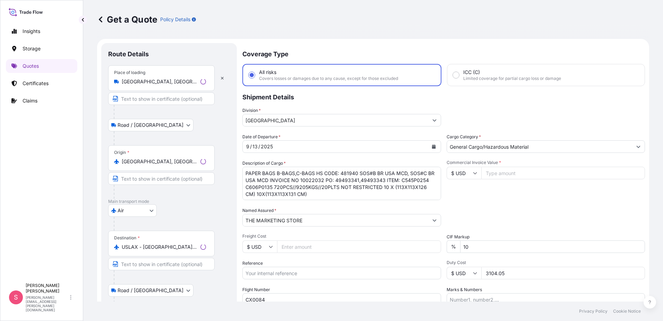
scroll to position [11, 0]
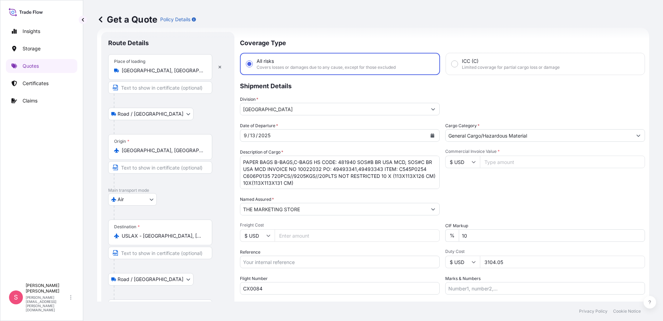
click at [431, 136] on icon "Calendar" at bounding box center [433, 135] width 4 height 4
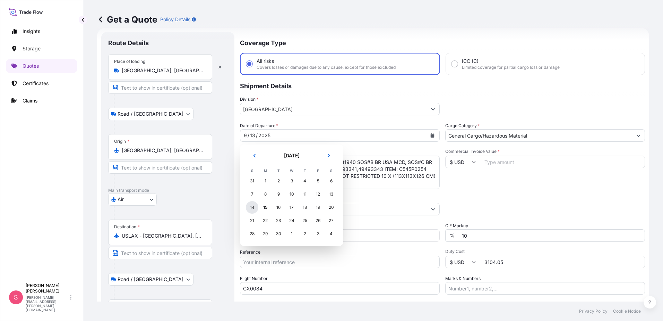
click at [254, 208] on div "14" at bounding box center [252, 207] width 12 height 12
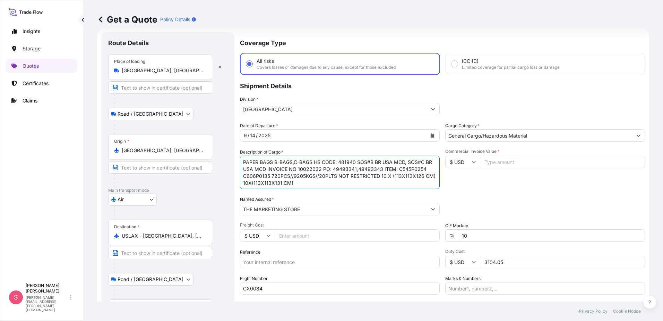
click at [340, 182] on textarea "PAPER BAGS B-BAGS,C-BAGS HS CODE: 481940 SOS#B BR USA MCD, SOS#C BR USA MCD INV…" at bounding box center [340, 171] width 200 height 33
drag, startPoint x: 340, startPoint y: 181, endPoint x: 223, endPoint y: 152, distance: 120.3
click at [223, 152] on form "Route Details Place of loading [GEOGRAPHIC_DATA], [GEOGRAPHIC_DATA] Road / Inla…" at bounding box center [373, 189] width 552 height 322
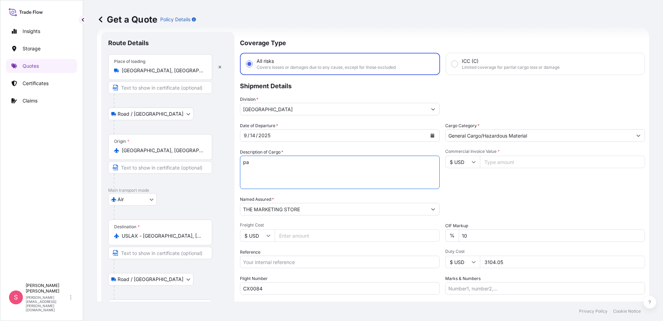
type textarea "p"
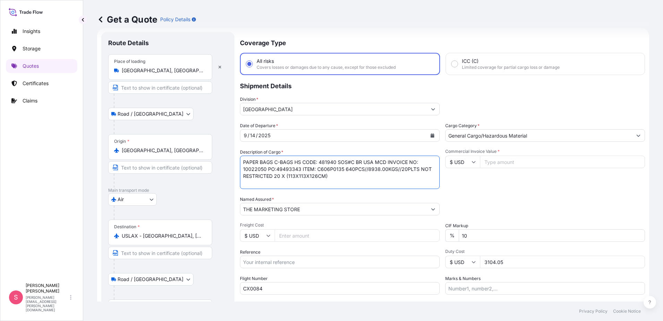
type textarea "PAPER BAGS C-BAGS HS CODE: 481940 SOS#C BR USA MCD INVOICE NO: 10022050 PO:4949…"
click at [312, 237] on input "Freight Cost" at bounding box center [357, 235] width 165 height 12
click at [291, 237] on input "Freight Cost" at bounding box center [357, 235] width 165 height 12
type input "58103.20"
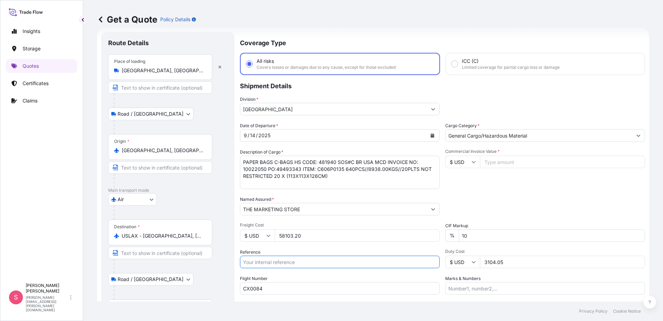
click at [270, 261] on input "Reference" at bounding box center [340, 261] width 200 height 12
paste input "632557868"
type input "632557868"
click at [495, 161] on input "Commercial Invoice Value *" at bounding box center [562, 161] width 165 height 12
type input "14912.00"
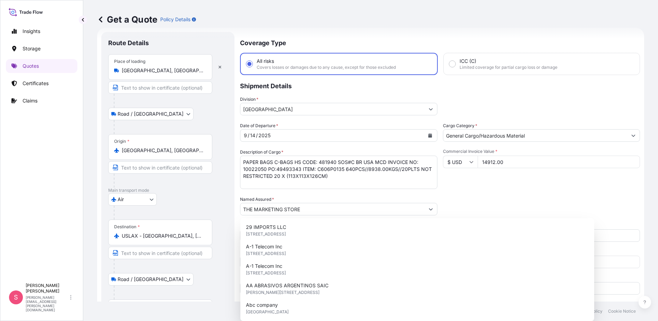
click at [524, 188] on div "Commercial Invoice Value * $ USD 14912.00" at bounding box center [541, 169] width 197 height 40
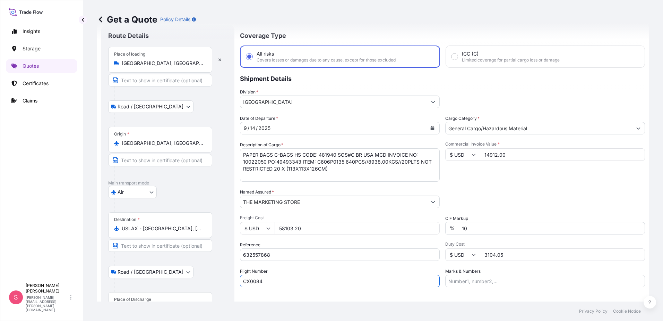
drag, startPoint x: 249, startPoint y: 295, endPoint x: 244, endPoint y: 297, distance: 5.3
click at [244, 297] on div "Coverage Type All risks Covers losses or damages due to any cause, except for t…" at bounding box center [442, 182] width 405 height 314
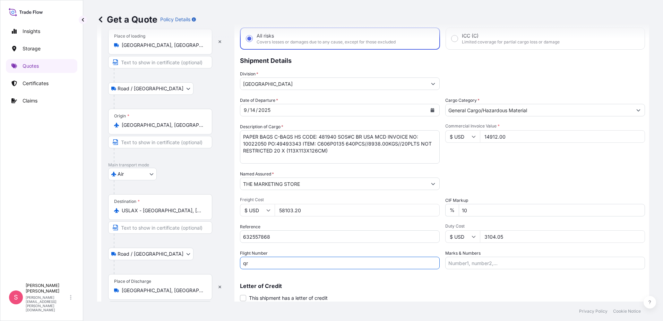
type input "q"
type input "QR0739"
drag, startPoint x: 515, startPoint y: 236, endPoint x: 435, endPoint y: 248, distance: 80.8
click at [435, 248] on div "Date of Departure * [DATE] Cargo Category * General Cargo/Hazardous Material De…" at bounding box center [442, 183] width 405 height 172
type input "3034.06"
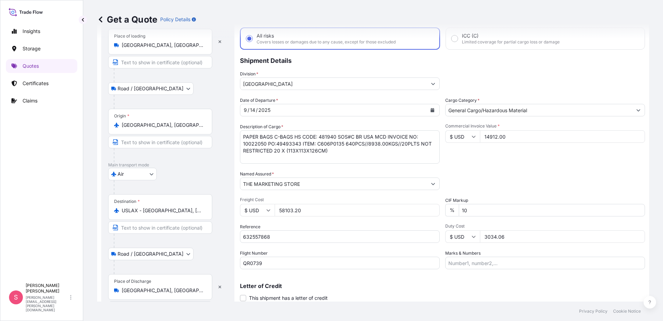
click at [429, 284] on p "Letter of Credit" at bounding box center [442, 286] width 405 height 6
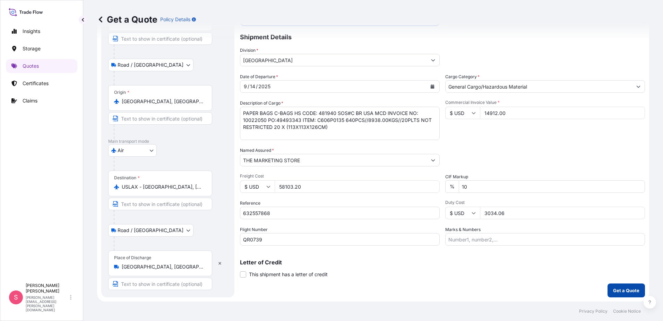
click at [615, 286] on button "Get a Quote" at bounding box center [626, 290] width 37 height 14
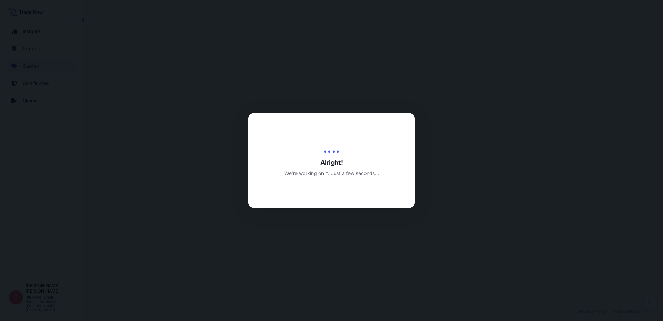
select select "Road / [GEOGRAPHIC_DATA]"
select select "Air"
select select "Road / [GEOGRAPHIC_DATA]"
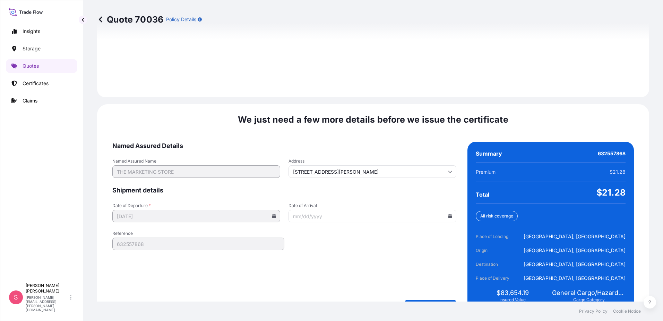
scroll to position [1029, 0]
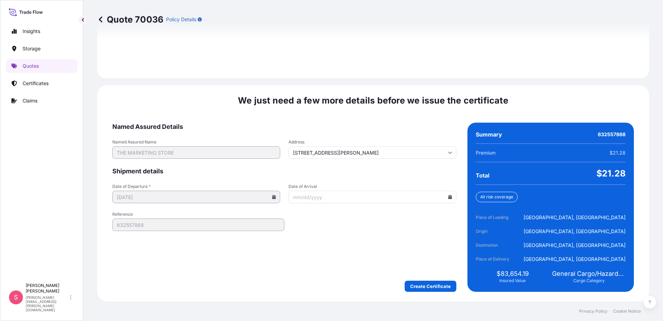
click at [449, 198] on icon at bounding box center [451, 197] width 4 height 4
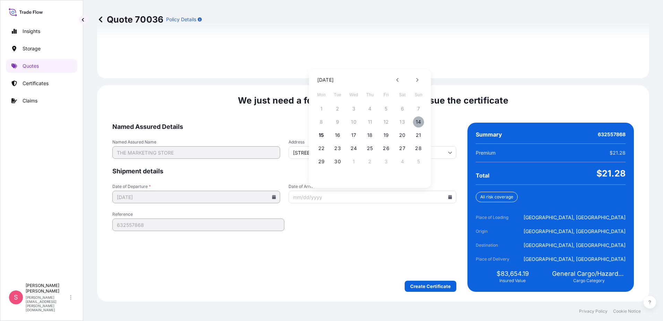
click at [417, 122] on button "14" at bounding box center [418, 121] width 11 height 11
type input "[DATE]"
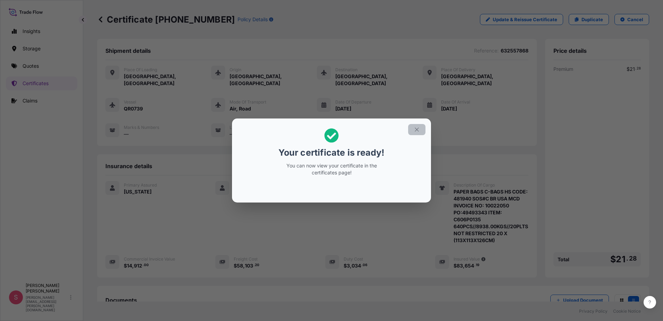
click at [415, 128] on icon "button" at bounding box center [417, 129] width 6 height 6
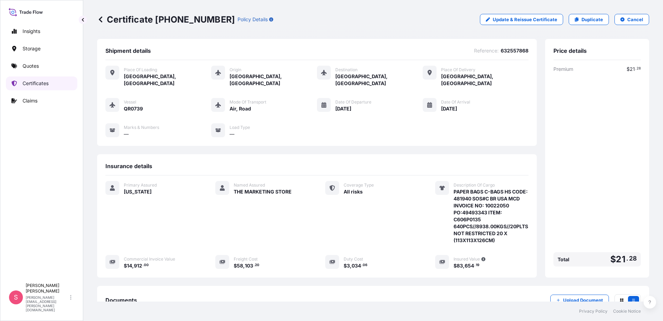
click at [41, 85] on p "Certificates" at bounding box center [36, 83] width 26 height 7
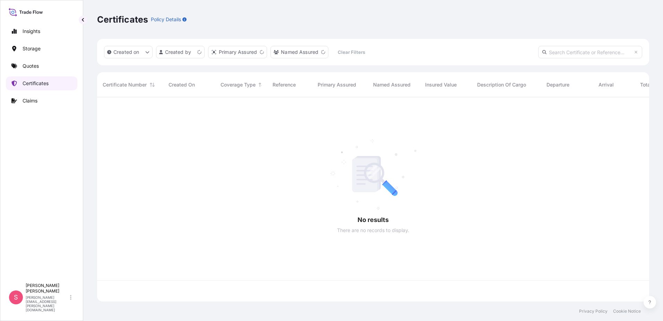
scroll to position [203, 547]
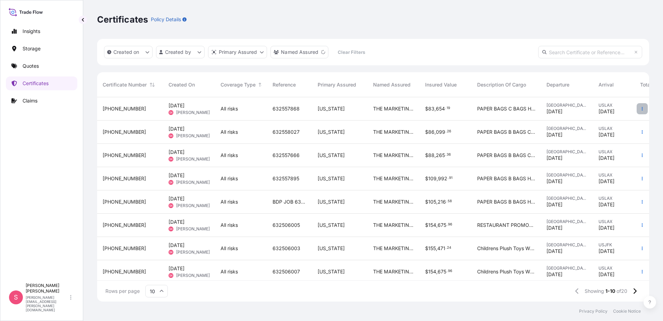
click at [641, 109] on icon "button" at bounding box center [643, 109] width 4 height 4
click at [600, 119] on p "Download certificate" at bounding box center [604, 122] width 47 height 7
